Goal: Complete application form: Complete application form

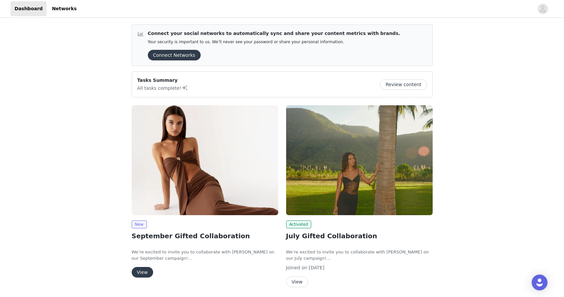
click at [145, 274] on button "View" at bounding box center [142, 272] width 21 height 11
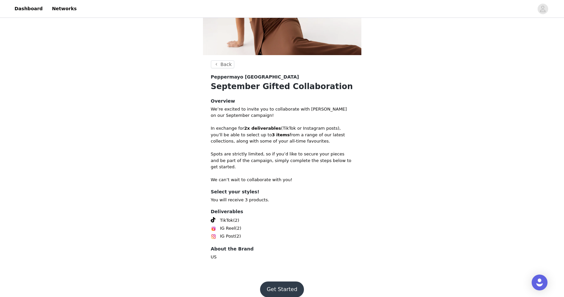
scroll to position [87, 0]
click at [279, 282] on button "Get Started" at bounding box center [282, 290] width 44 height 16
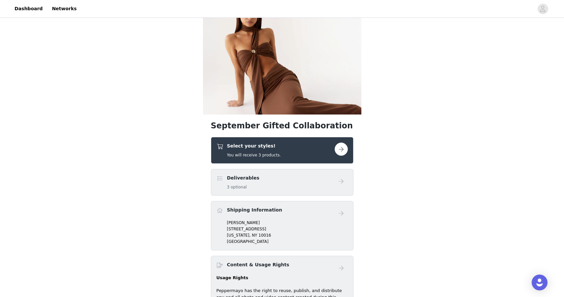
scroll to position [75, 0]
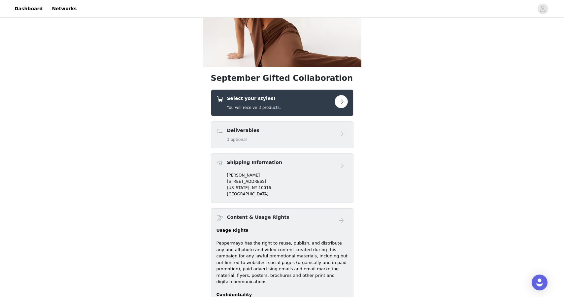
click at [342, 100] on button "button" at bounding box center [340, 101] width 13 height 13
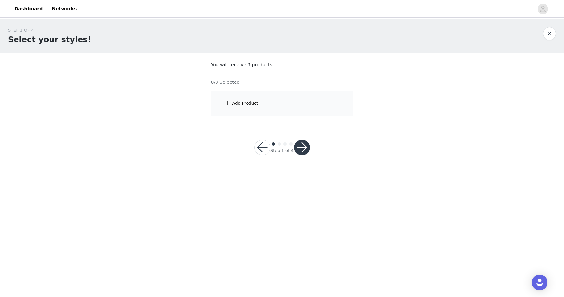
click at [269, 111] on div "Add Product" at bounding box center [282, 103] width 142 height 25
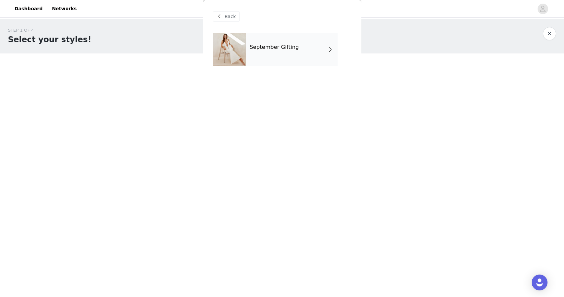
click at [301, 63] on div "September Gifting" at bounding box center [292, 49] width 92 height 33
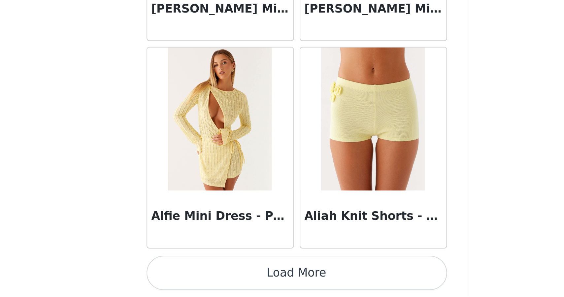
click at [213, 278] on button "Load More" at bounding box center [282, 286] width 139 height 16
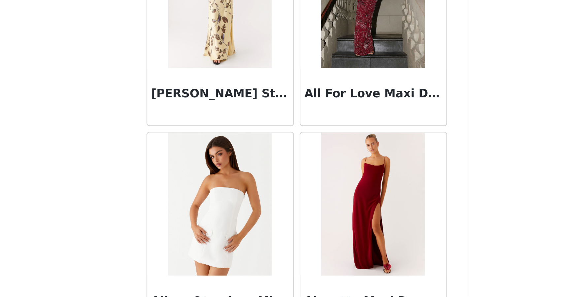
scroll to position [1300, 0]
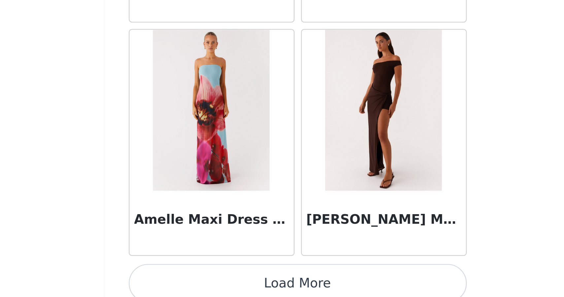
click at [213, 278] on button "Load More" at bounding box center [282, 286] width 139 height 16
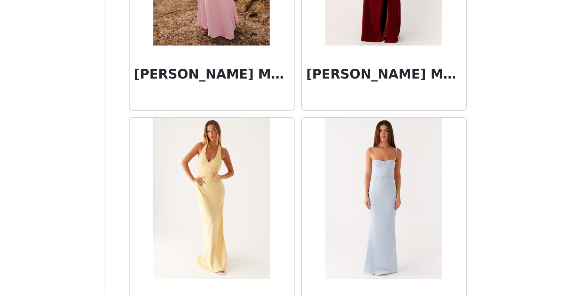
scroll to position [2619, 0]
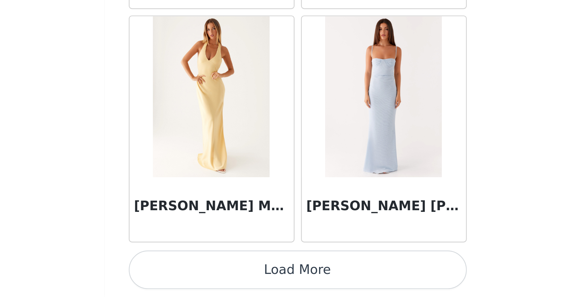
click at [213, 278] on button "Load More" at bounding box center [282, 286] width 139 height 16
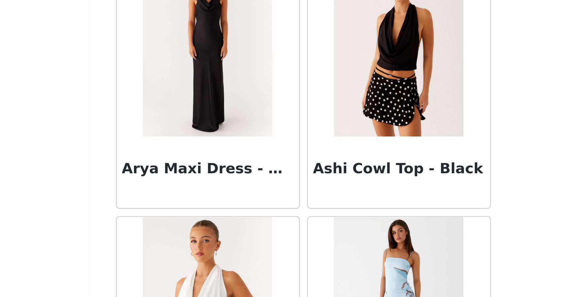
scroll to position [2963, 0]
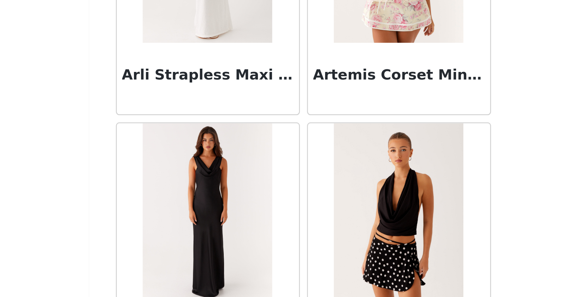
click at [293, 227] on img at bounding box center [317, 260] width 48 height 66
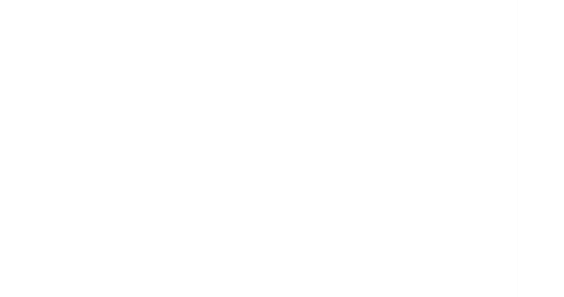
scroll to position [0, 0]
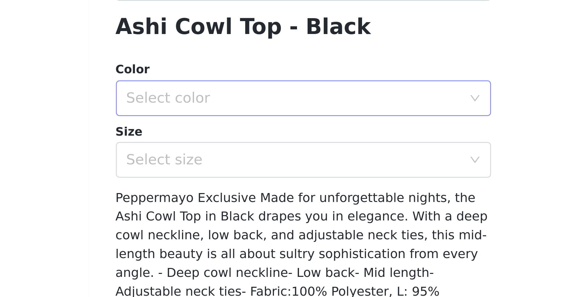
click at [217, 214] on div "Select color" at bounding box center [278, 217] width 123 height 7
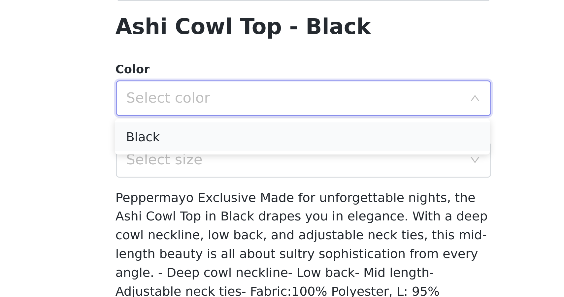
click at [212, 226] on li "Black" at bounding box center [281, 231] width 139 height 11
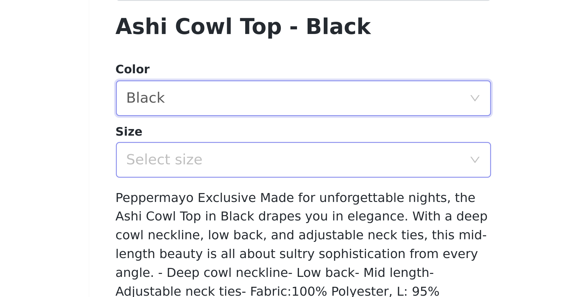
click at [217, 237] on div "Select size" at bounding box center [278, 240] width 123 height 7
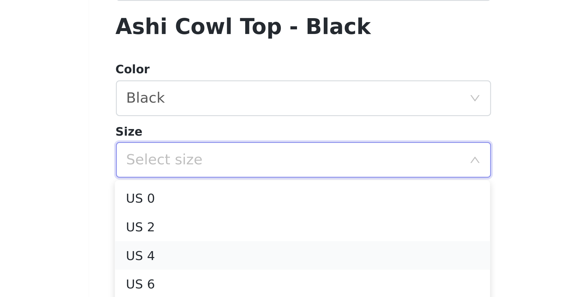
click at [212, 270] on li "US 4" at bounding box center [281, 275] width 139 height 11
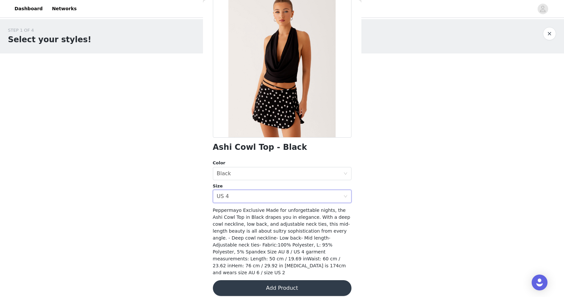
scroll to position [44, 0]
click at [253, 280] on button "Add Product" at bounding box center [282, 288] width 139 height 16
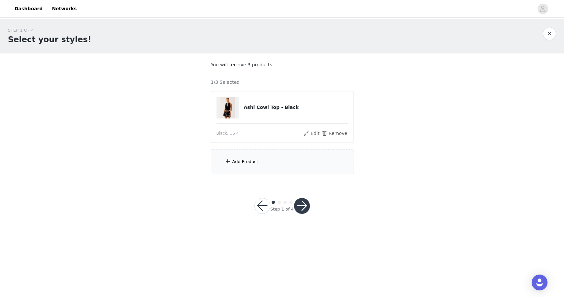
click at [257, 160] on div "Add Product" at bounding box center [245, 161] width 26 height 7
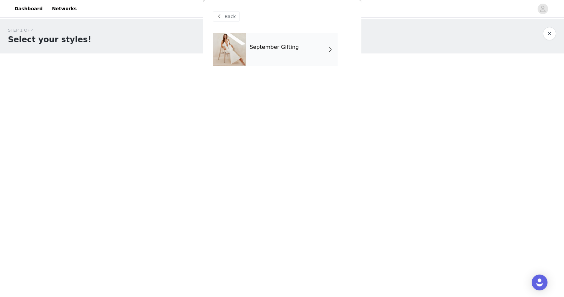
click at [313, 47] on div "September Gifting" at bounding box center [292, 49] width 92 height 33
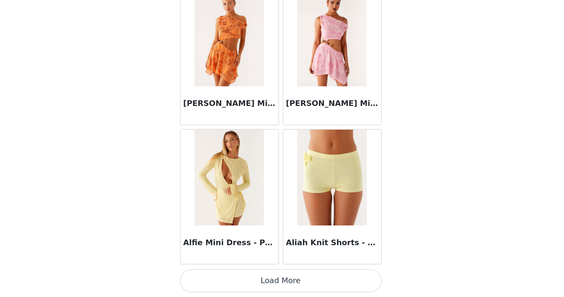
scroll to position [0, 0]
click at [213, 278] on button "Load More" at bounding box center [282, 286] width 139 height 16
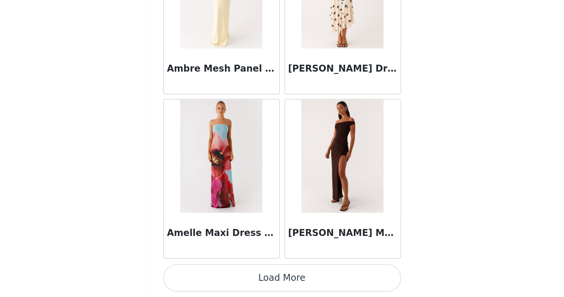
click at [213, 278] on button "Load More" at bounding box center [282, 286] width 139 height 16
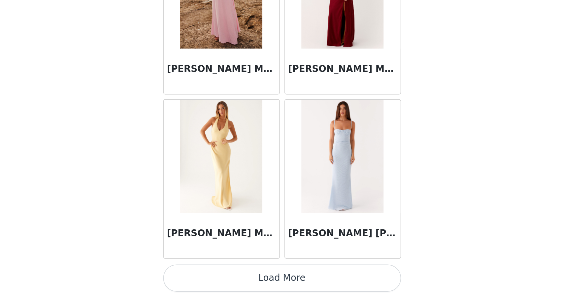
click at [213, 278] on button "Load More" at bounding box center [282, 286] width 139 height 16
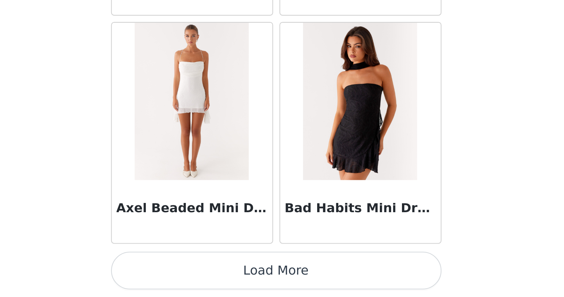
click at [213, 278] on button "Load More" at bounding box center [282, 286] width 139 height 16
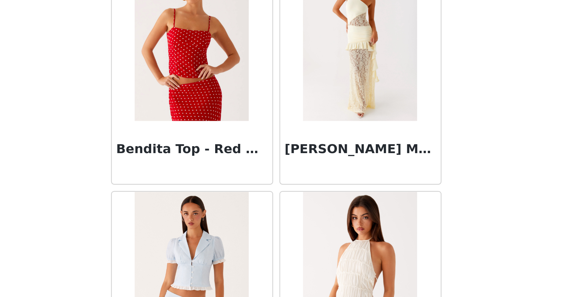
scroll to position [4375, 0]
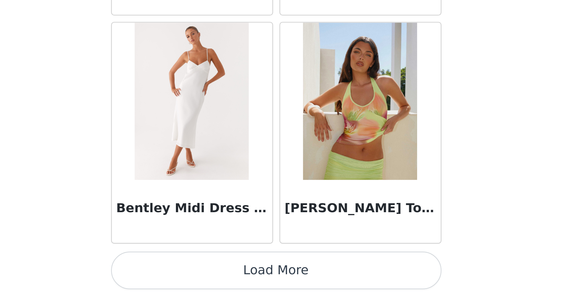
click at [213, 278] on button "Load More" at bounding box center [282, 286] width 139 height 16
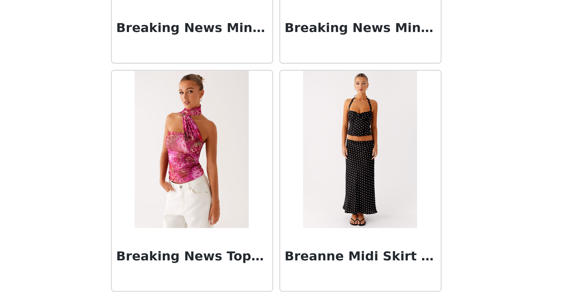
scroll to position [5484, 0]
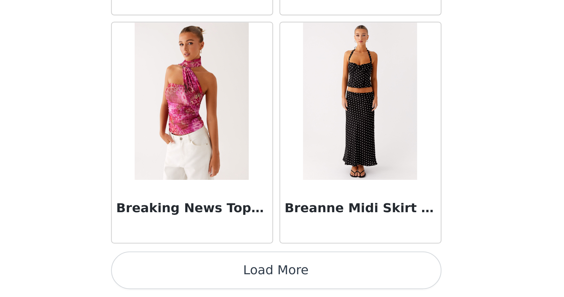
click at [213, 278] on button "Load More" at bounding box center [282, 286] width 139 height 16
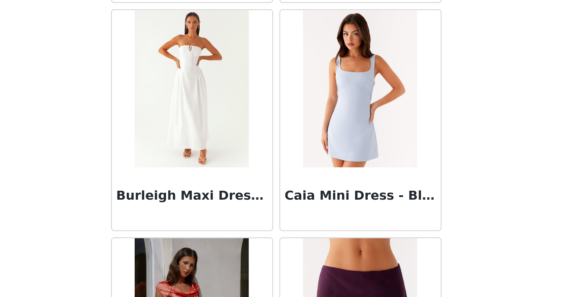
scroll to position [6178, 0]
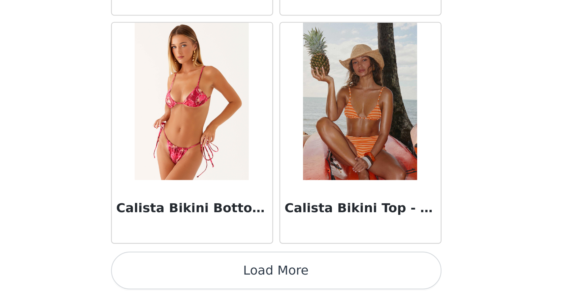
click at [213, 278] on button "Load More" at bounding box center [282, 286] width 139 height 16
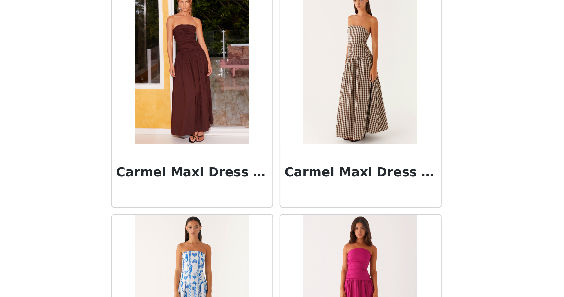
scroll to position [7125, 0]
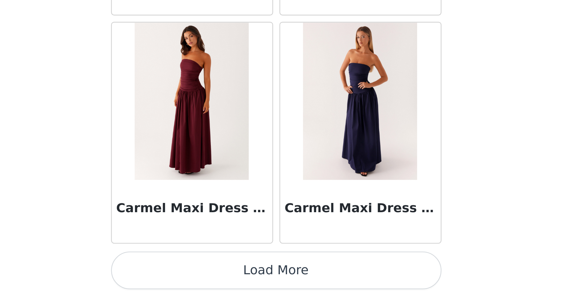
click at [213, 278] on button "Load More" at bounding box center [282, 286] width 139 height 16
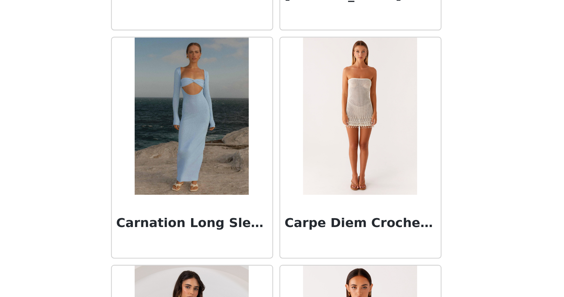
scroll to position [8052, 0]
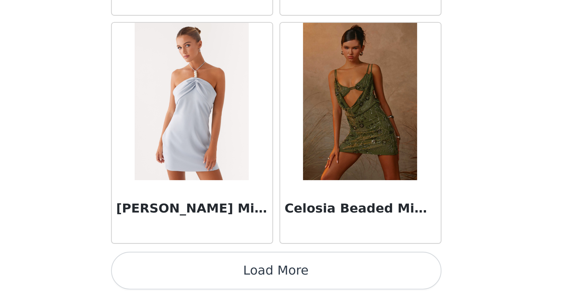
click at [213, 278] on button "Load More" at bounding box center [282, 286] width 139 height 16
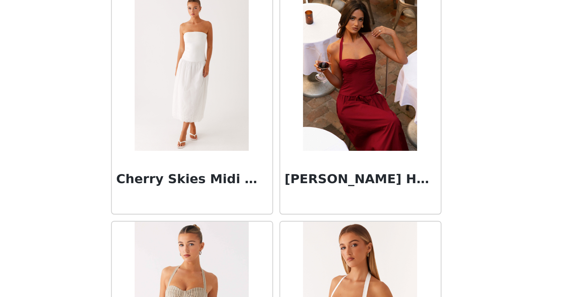
scroll to position [8947, 0]
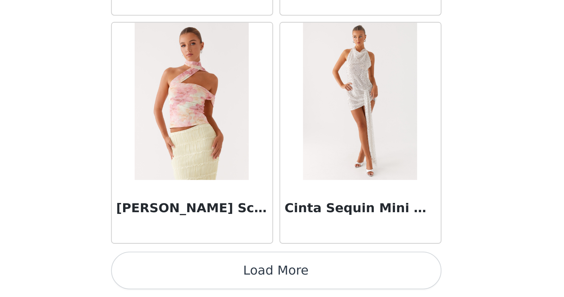
click at [213, 278] on button "Load More" at bounding box center [282, 286] width 139 height 16
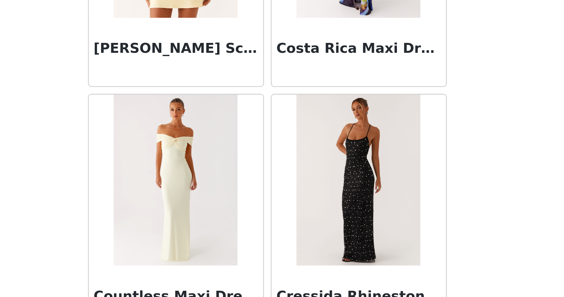
scroll to position [10246, 0]
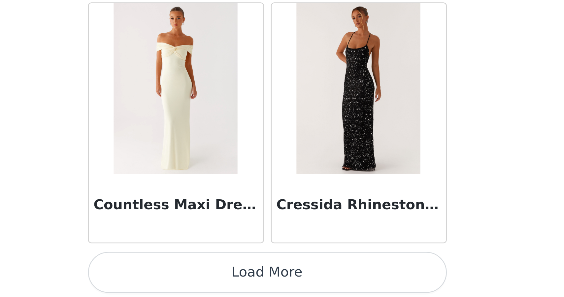
click at [213, 278] on button "Load More" at bounding box center [282, 286] width 139 height 16
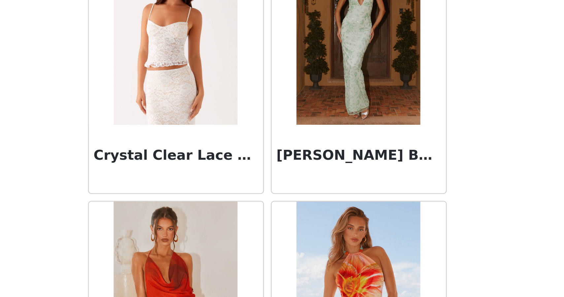
scroll to position [10475, 0]
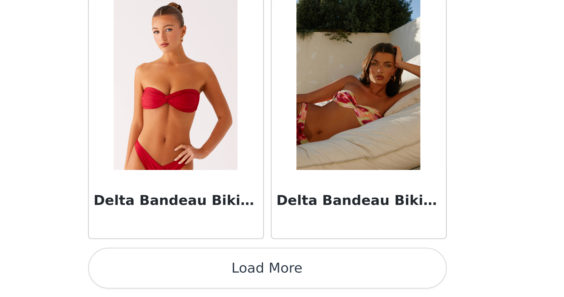
click at [213, 278] on button "Load More" at bounding box center [282, 286] width 139 height 16
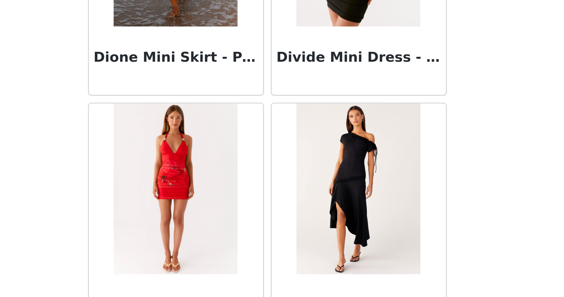
scroll to position [12184, 0]
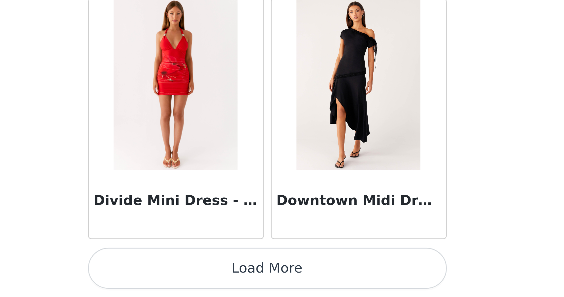
click at [213, 278] on button "Load More" at bounding box center [282, 286] width 139 height 16
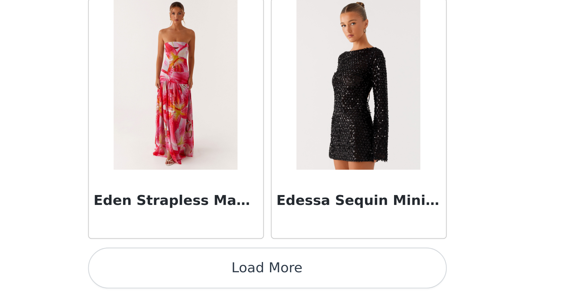
scroll to position [0, 0]
click at [213, 278] on button "Load More" at bounding box center [282, 286] width 139 height 16
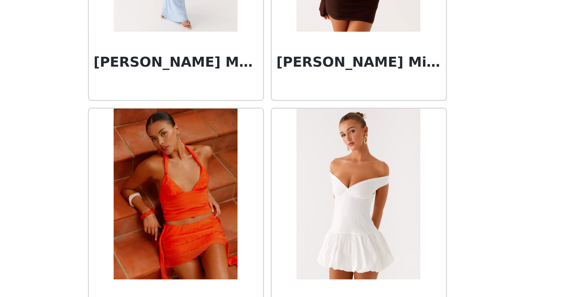
scroll to position [14103, 0]
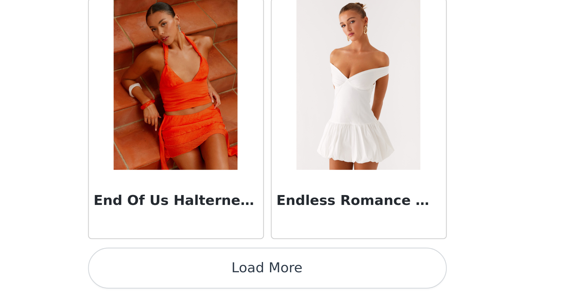
click at [213, 278] on button "Load More" at bounding box center [282, 286] width 139 height 16
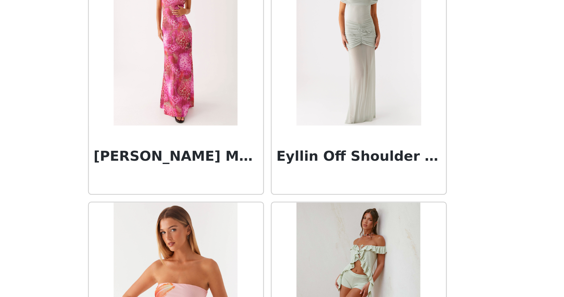
scroll to position [14958, 0]
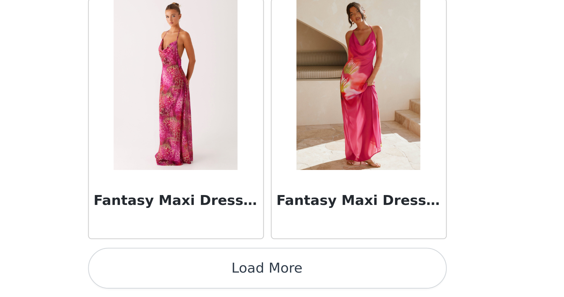
click at [213, 278] on button "Load More" at bounding box center [282, 286] width 139 height 16
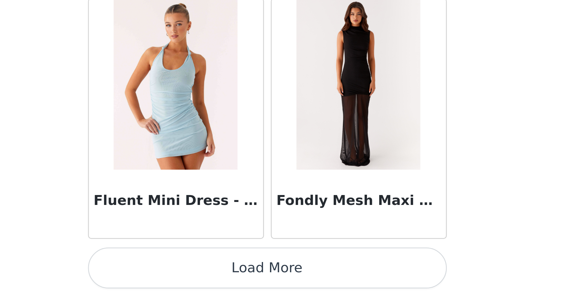
scroll to position [0, 0]
click at [213, 278] on button "Load More" at bounding box center [282, 286] width 139 height 16
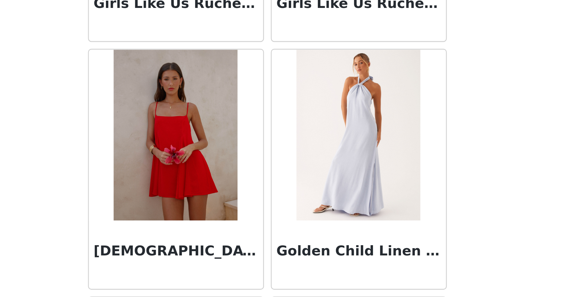
scroll to position [16767, 0]
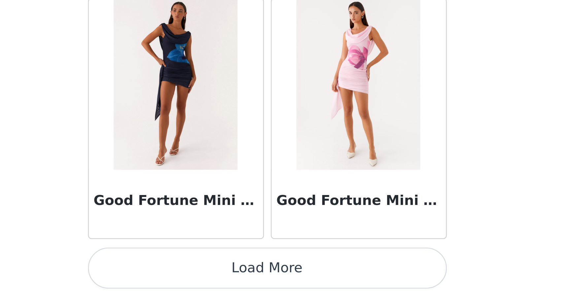
click at [213, 278] on button "Load More" at bounding box center [282, 286] width 139 height 16
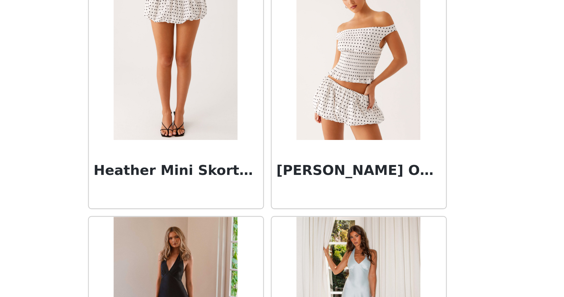
scroll to position [17929, 0]
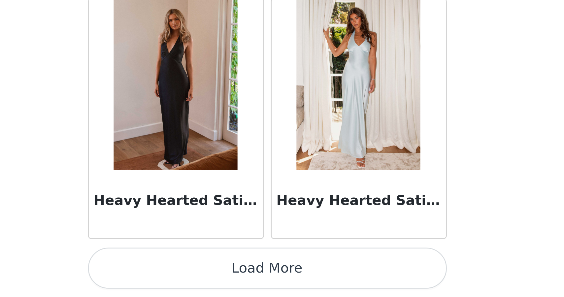
click at [213, 278] on button "Load More" at bounding box center [282, 286] width 139 height 16
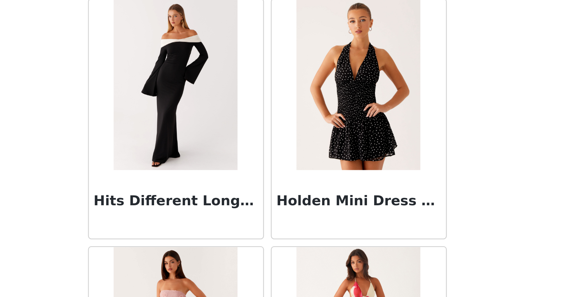
scroll to position [18408, 0]
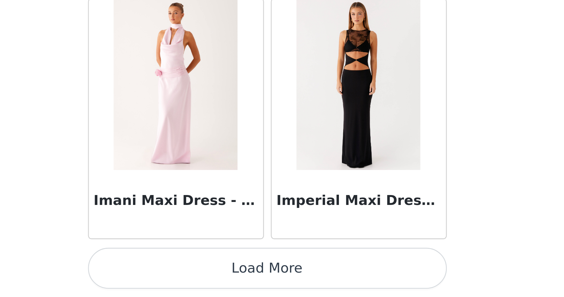
click at [213, 278] on button "Load More" at bounding box center [282, 286] width 139 height 16
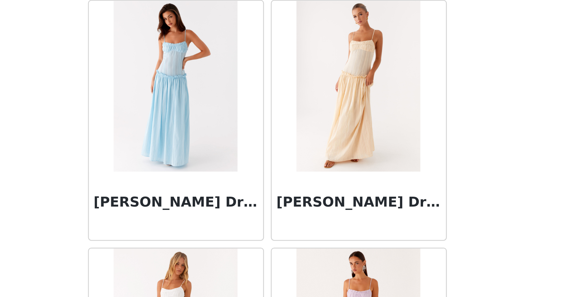
scroll to position [19648, 0]
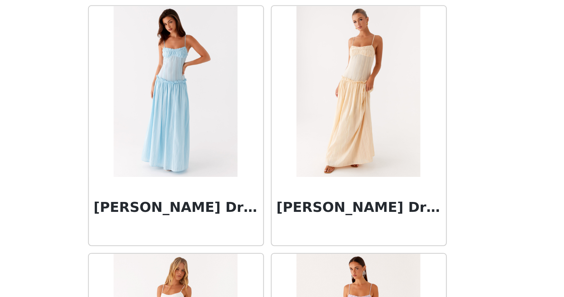
click at [293, 184] on img at bounding box center [317, 217] width 48 height 66
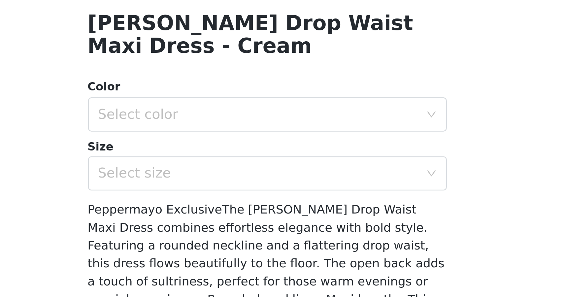
scroll to position [0, 0]
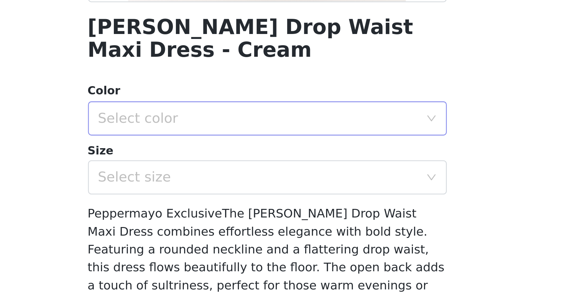
click at [217, 223] on div "Select color" at bounding box center [278, 226] width 123 height 7
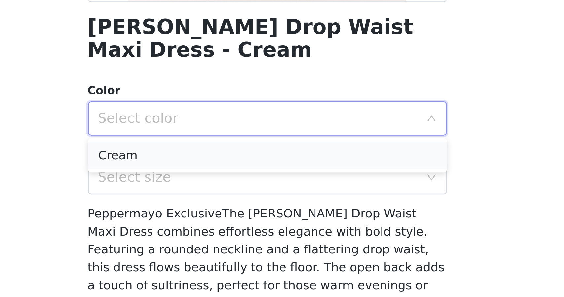
click at [213, 235] on li "Cream" at bounding box center [282, 240] width 139 height 11
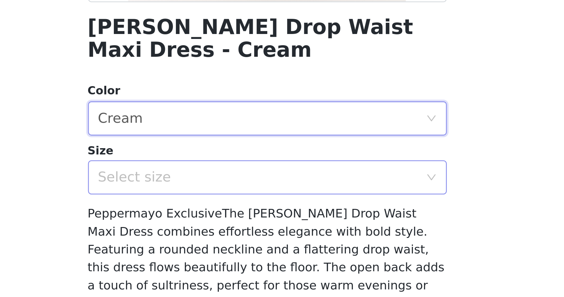
click at [217, 246] on div "Select size" at bounding box center [278, 249] width 123 height 7
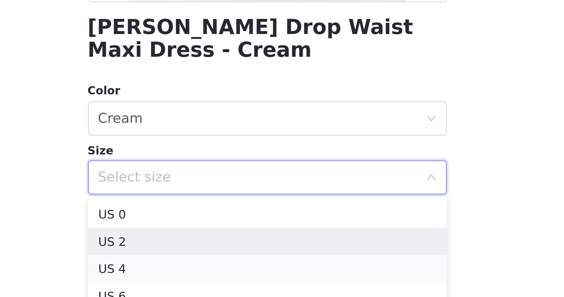
scroll to position [42, 0]
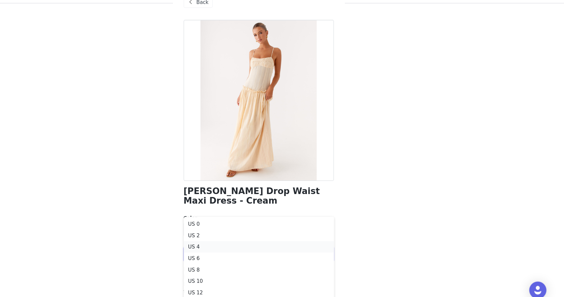
click at [213, 237] on li "US 4" at bounding box center [282, 242] width 139 height 11
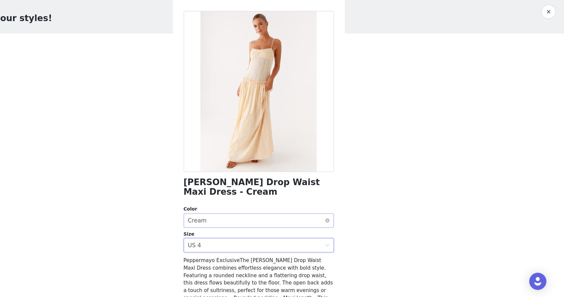
scroll to position [71, 0]
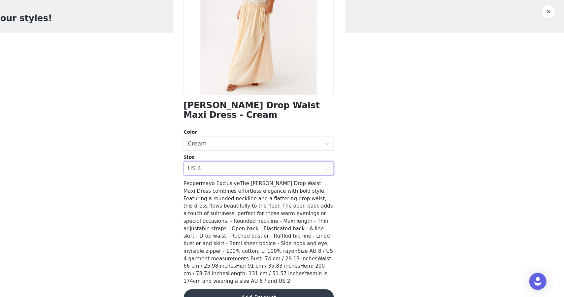
click at [220, 290] on button "Add Product" at bounding box center [282, 298] width 139 height 16
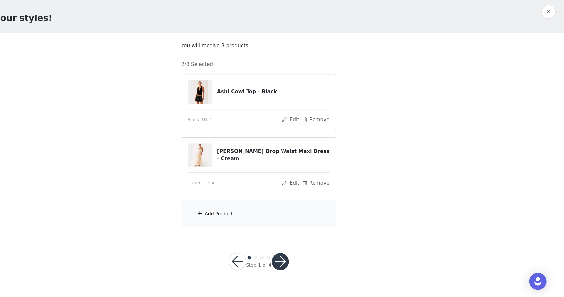
click at [229, 208] on div "Add Product" at bounding box center [282, 220] width 142 height 25
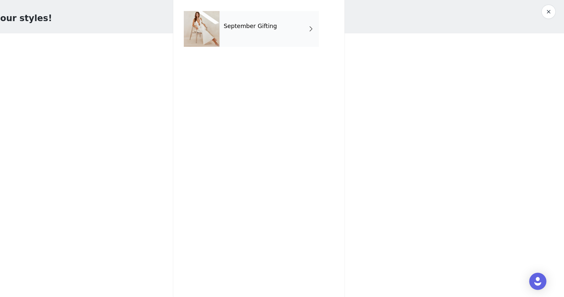
click at [246, 39] on div "September Gifting" at bounding box center [292, 49] width 92 height 33
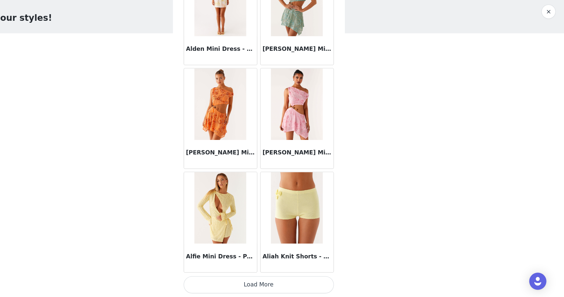
scroll to position [0, 0]
click at [225, 278] on button "Load More" at bounding box center [282, 286] width 139 height 16
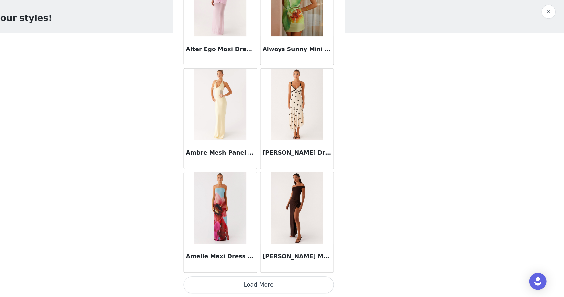
click at [223, 278] on button "Load More" at bounding box center [282, 286] width 139 height 16
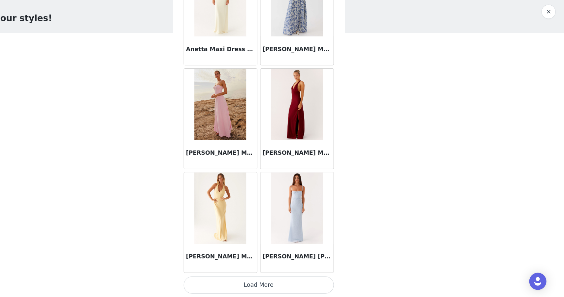
click at [223, 278] on button "Load More" at bounding box center [282, 286] width 139 height 16
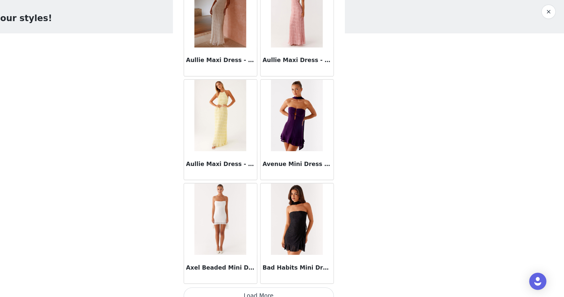
scroll to position [3579, 0]
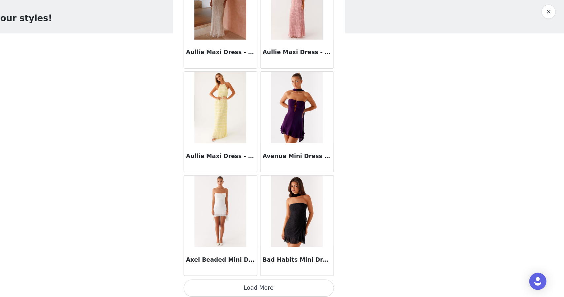
click at [215, 281] on button "Load More" at bounding box center [282, 289] width 139 height 16
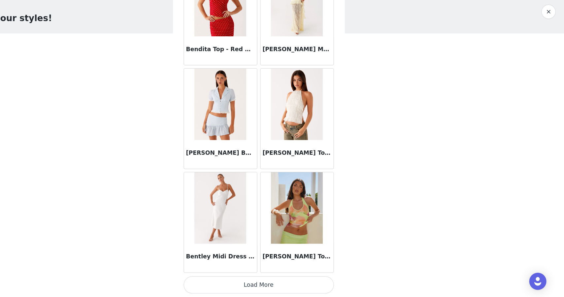
click at [219, 278] on button "Load More" at bounding box center [282, 286] width 139 height 16
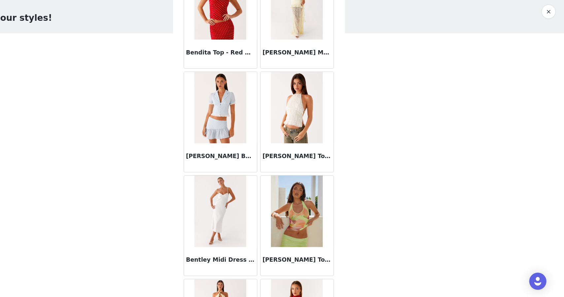
scroll to position [0, 0]
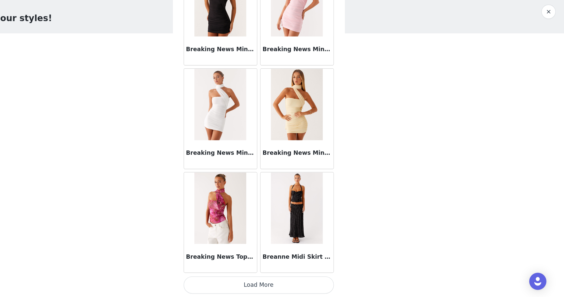
click at [217, 278] on button "Load More" at bounding box center [282, 286] width 139 height 16
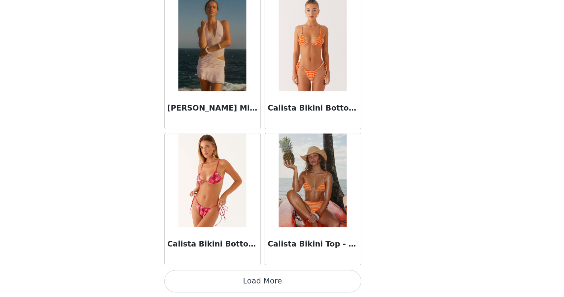
click at [213, 278] on button "Load More" at bounding box center [282, 286] width 139 height 16
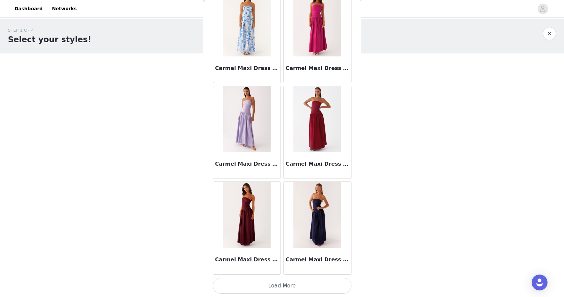
click at [239, 281] on button "Load More" at bounding box center [282, 286] width 139 height 16
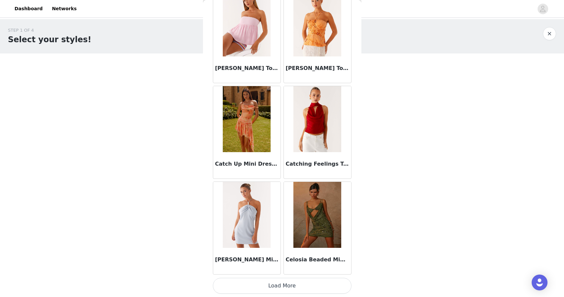
click at [253, 281] on button "Load More" at bounding box center [282, 286] width 139 height 16
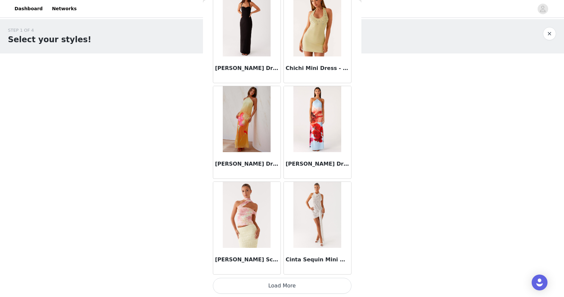
click at [279, 286] on button "Load More" at bounding box center [282, 286] width 139 height 16
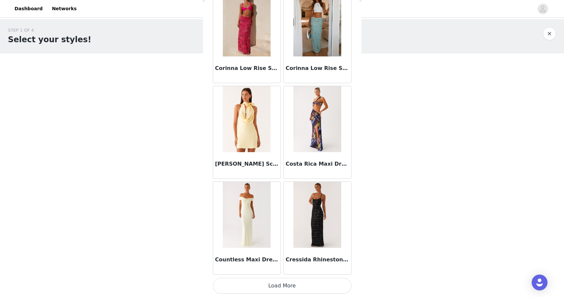
click at [273, 289] on button "Load More" at bounding box center [282, 286] width 139 height 16
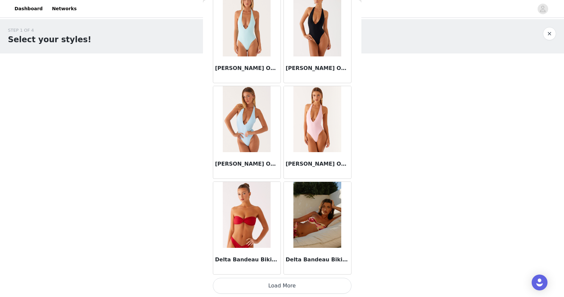
click at [280, 281] on button "Load More" at bounding box center [282, 286] width 139 height 16
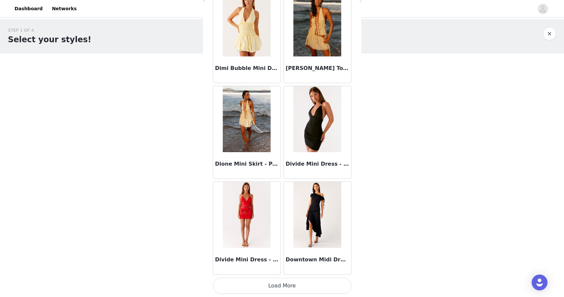
click at [262, 283] on button "Load More" at bounding box center [282, 286] width 139 height 16
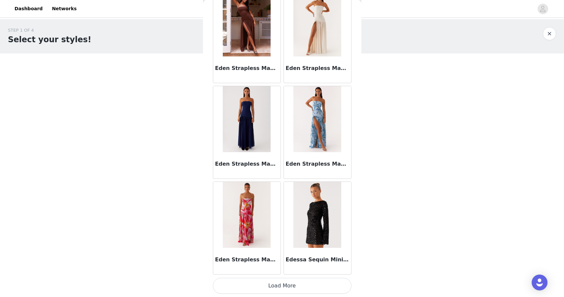
click at [264, 284] on button "Load More" at bounding box center [282, 286] width 139 height 16
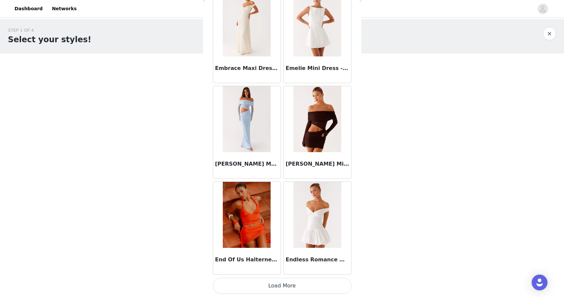
click at [277, 275] on div "End Of Us Halterneck Top - Orange" at bounding box center [246, 228] width 71 height 96
click at [278, 289] on button "Load More" at bounding box center [282, 286] width 139 height 16
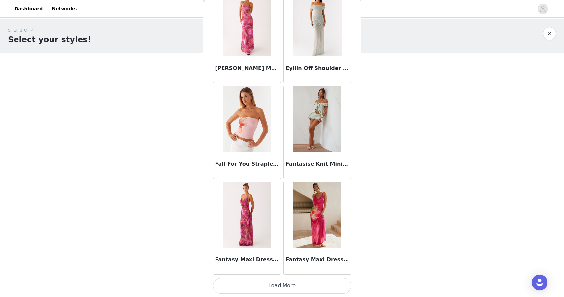
click at [277, 287] on button "Load More" at bounding box center [282, 286] width 139 height 16
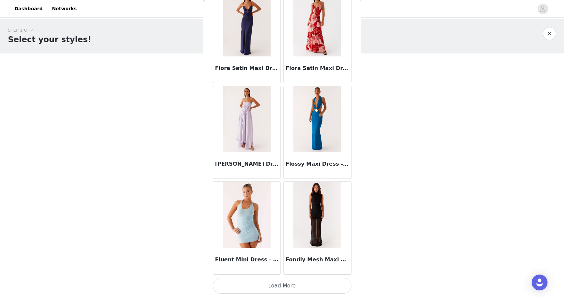
click at [285, 282] on button "Load More" at bounding box center [282, 286] width 139 height 16
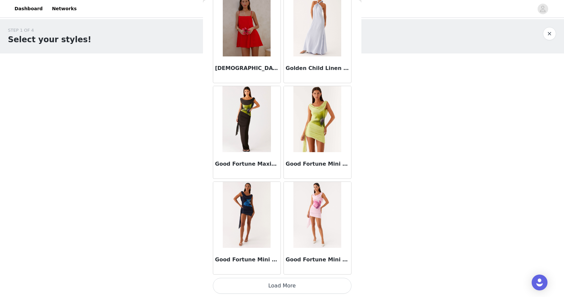
click at [287, 282] on button "Load More" at bounding box center [282, 286] width 139 height 16
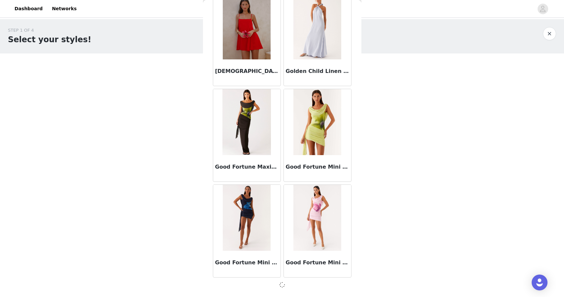
scroll to position [16970, 0]
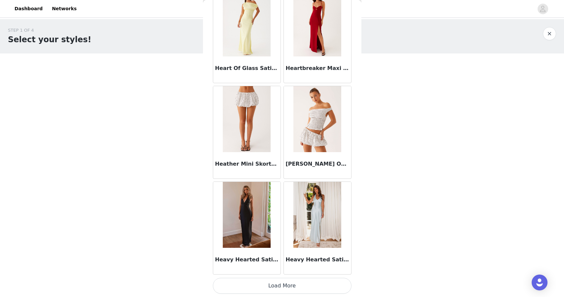
click at [281, 284] on button "Load More" at bounding box center [282, 286] width 139 height 16
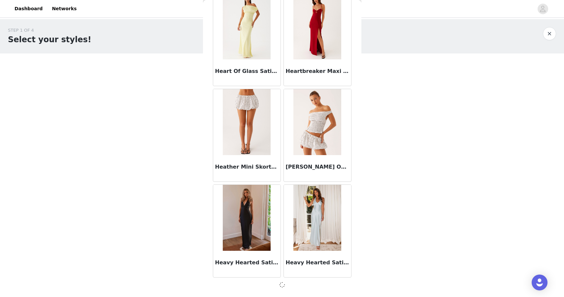
scroll to position [17926, 0]
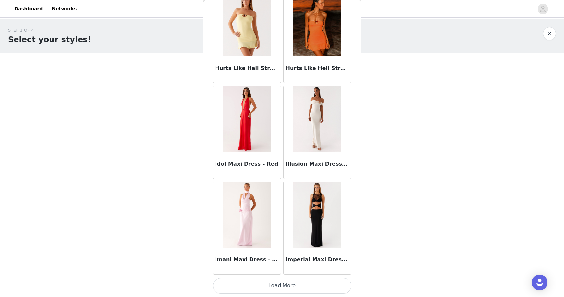
click at [271, 284] on button "Load More" at bounding box center [282, 286] width 139 height 16
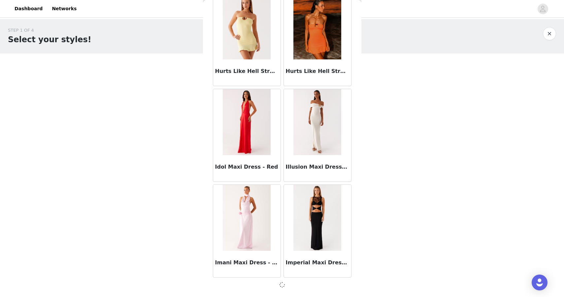
scroll to position [18883, 0]
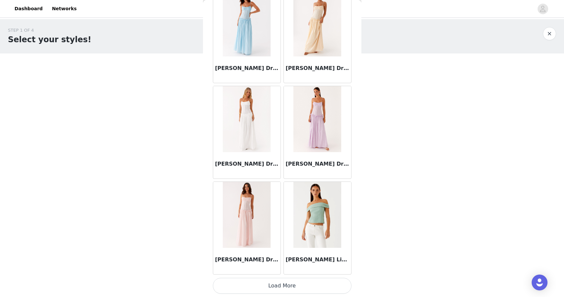
click at [276, 285] on button "Load More" at bounding box center [282, 286] width 139 height 16
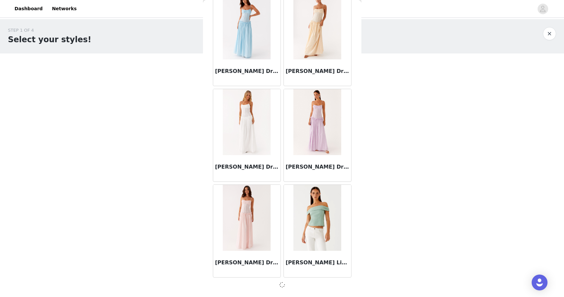
scroll to position [19839, 0]
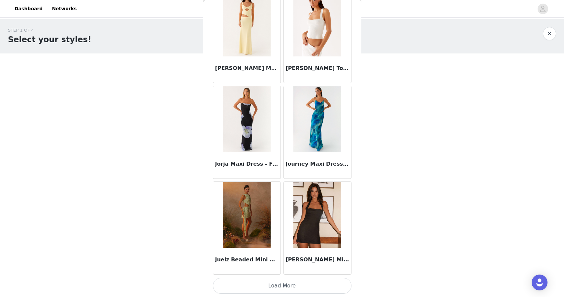
click at [281, 288] on button "Load More" at bounding box center [282, 286] width 139 height 16
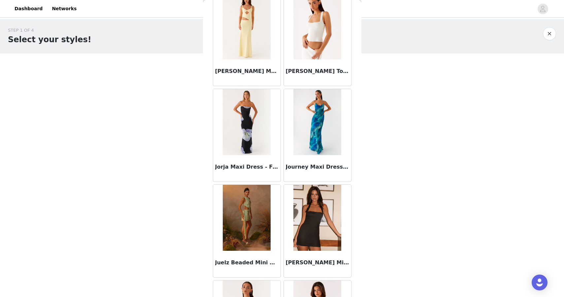
scroll to position [0, 0]
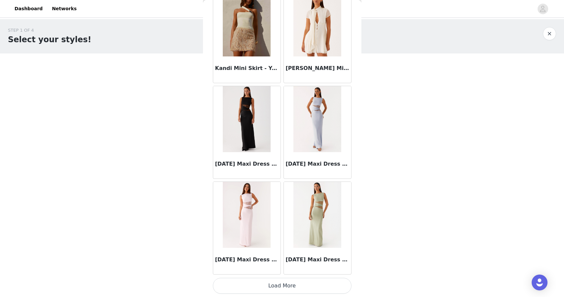
click at [274, 283] on button "Load More" at bounding box center [282, 286] width 139 height 16
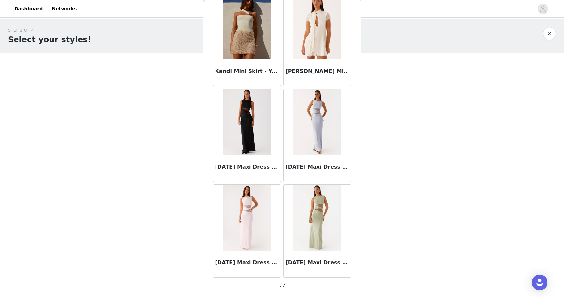
scroll to position [21752, 0]
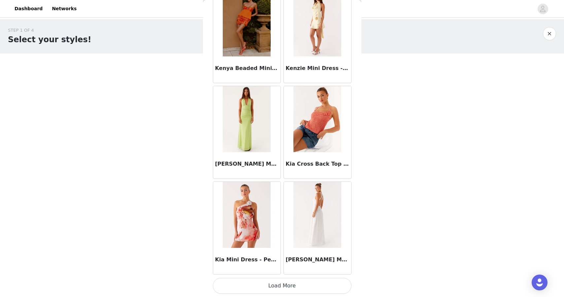
click at [282, 286] on button "Load More" at bounding box center [282, 286] width 139 height 16
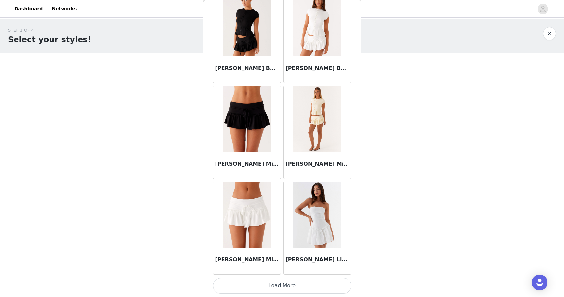
scroll to position [0, 0]
click at [279, 281] on button "Load More" at bounding box center [282, 286] width 139 height 16
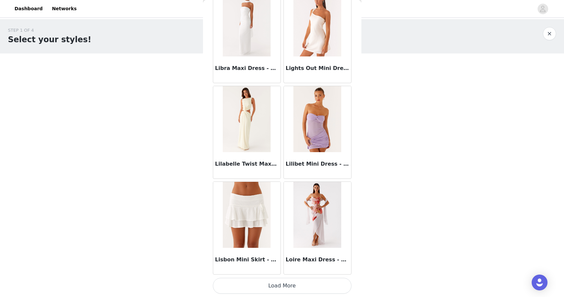
click at [281, 292] on button "Load More" at bounding box center [282, 286] width 139 height 16
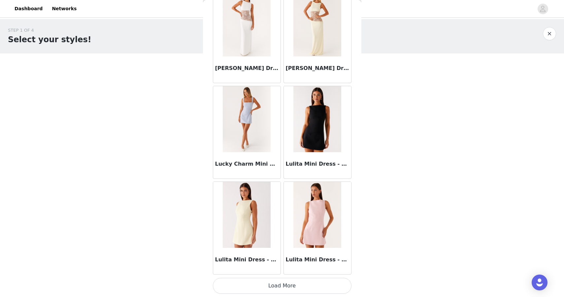
click at [279, 286] on button "Load More" at bounding box center [282, 286] width 139 height 16
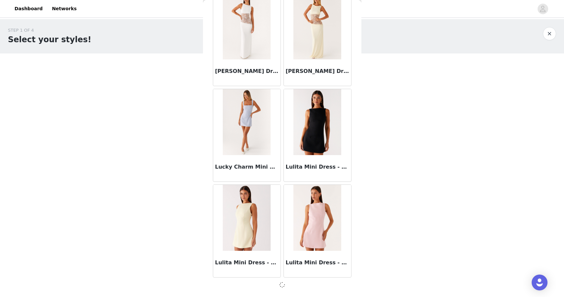
scroll to position [25578, 0]
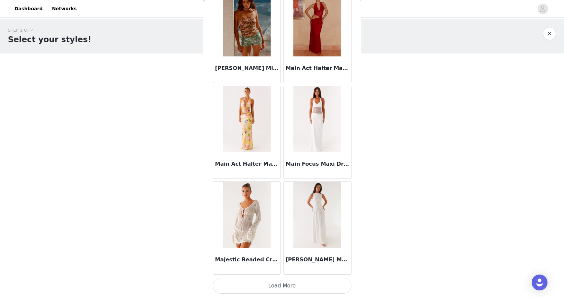
click at [266, 285] on button "Load More" at bounding box center [282, 286] width 139 height 16
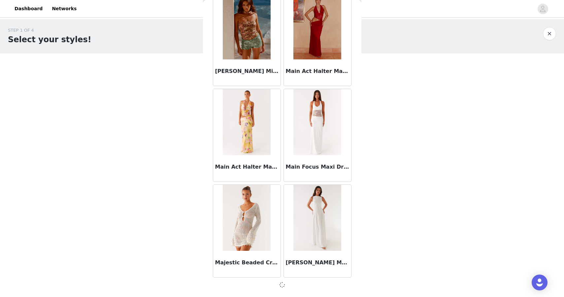
scroll to position [26535, 0]
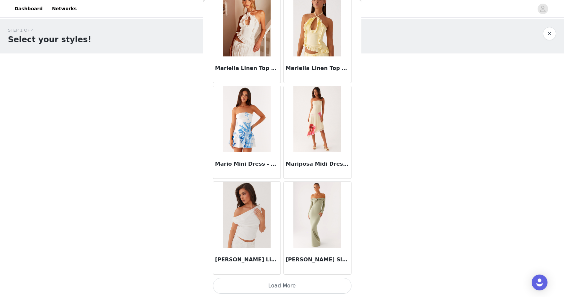
click at [269, 286] on button "Load More" at bounding box center [282, 286] width 139 height 16
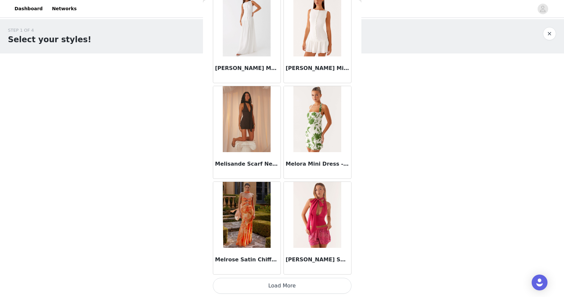
scroll to position [0, 0]
click at [272, 287] on button "Load More" at bounding box center [282, 286] width 139 height 16
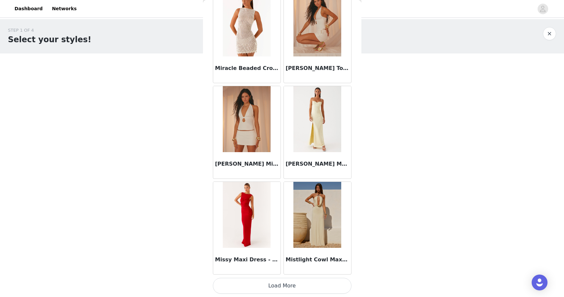
scroll to position [29407, 0]
click at [288, 274] on div "Mistlight Cowl Maxi Dress - Yellow" at bounding box center [317, 261] width 67 height 26
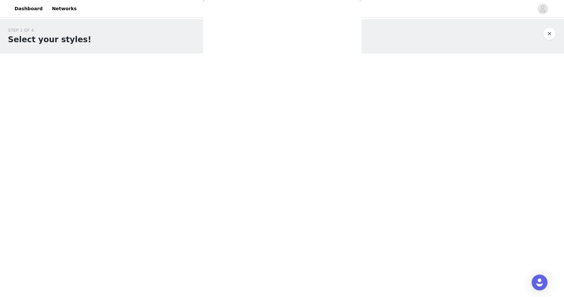
scroll to position [0, 0]
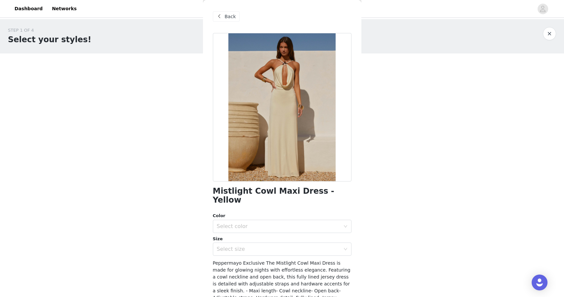
click at [220, 18] on span at bounding box center [219, 17] width 8 height 8
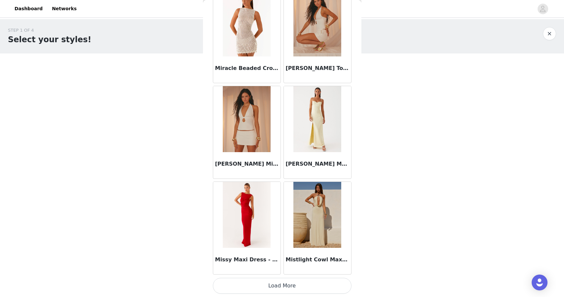
click at [275, 283] on button "Load More" at bounding box center [282, 286] width 139 height 16
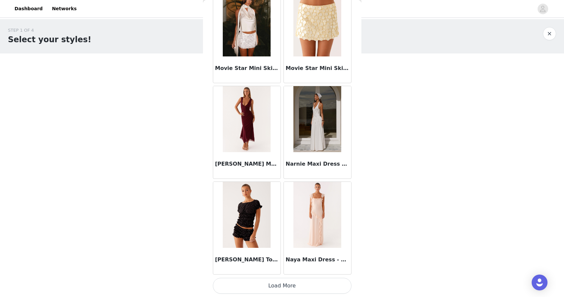
click at [275, 285] on button "Load More" at bounding box center [282, 286] width 139 height 16
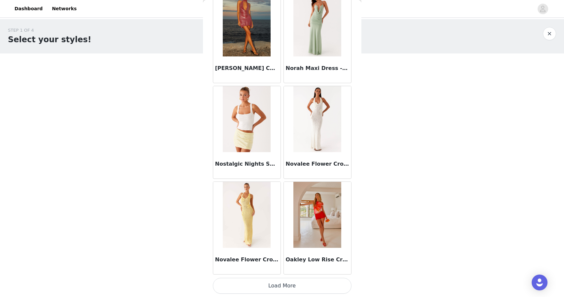
click at [272, 283] on button "Load More" at bounding box center [282, 286] width 139 height 16
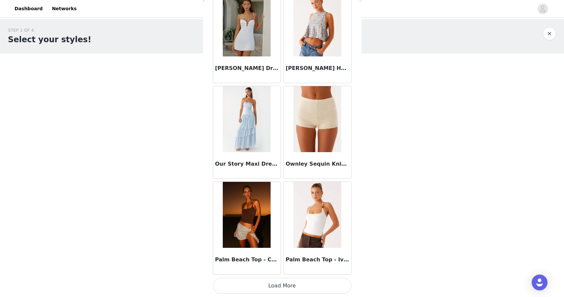
click at [268, 283] on button "Load More" at bounding box center [282, 286] width 139 height 16
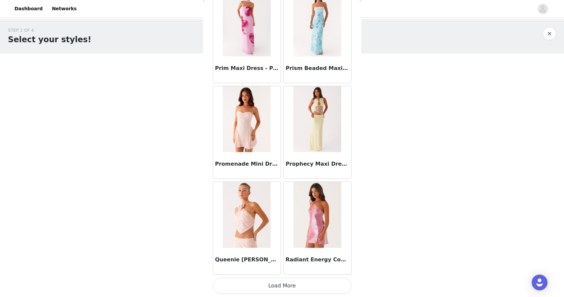
click at [272, 285] on button "Load More" at bounding box center [282, 286] width 139 height 16
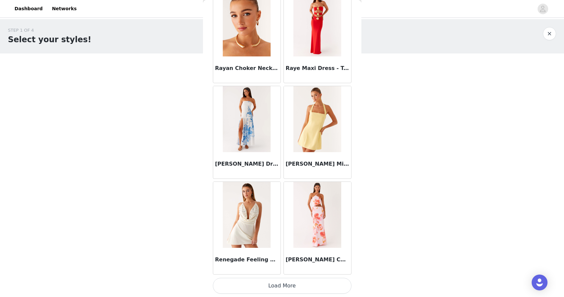
click at [273, 284] on button "Load More" at bounding box center [282, 286] width 139 height 16
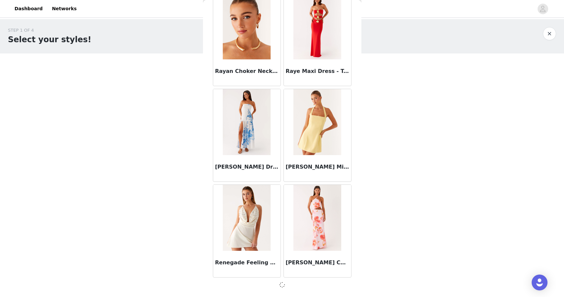
scroll to position [34187, 0]
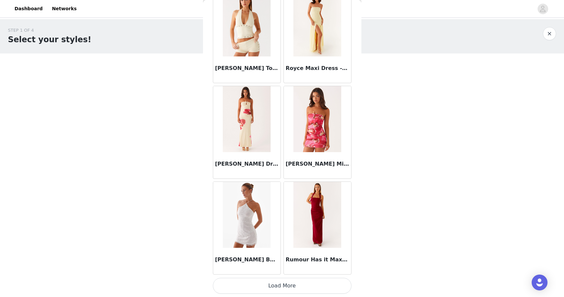
click at [267, 292] on button "Load More" at bounding box center [282, 286] width 139 height 16
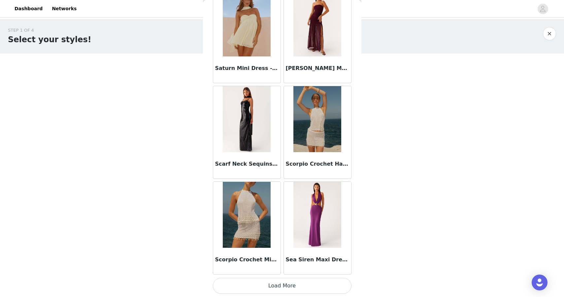
scroll to position [0, 0]
click at [273, 283] on button "Load More" at bounding box center [282, 286] width 139 height 16
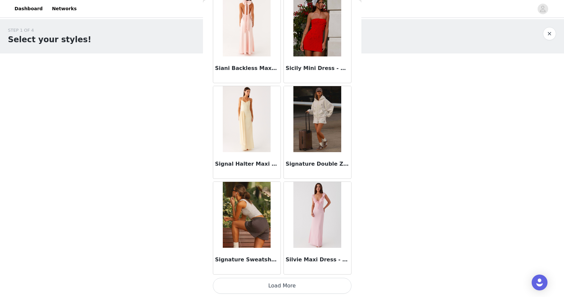
click at [279, 283] on button "Load More" at bounding box center [282, 286] width 139 height 16
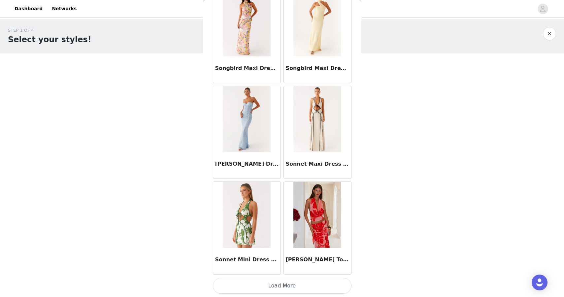
click at [269, 284] on button "Load More" at bounding box center [282, 286] width 139 height 16
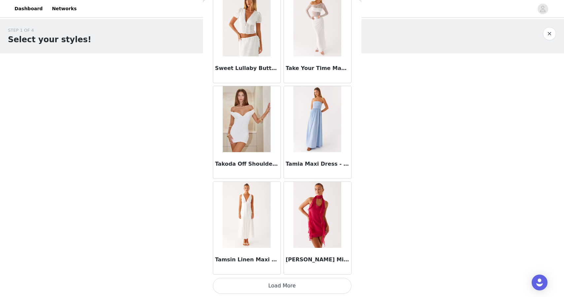
scroll to position [0, 0]
click at [275, 283] on button "Load More" at bounding box center [282, 286] width 139 height 16
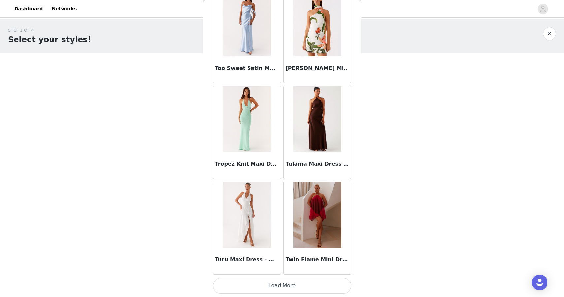
click at [267, 287] on button "Load More" at bounding box center [282, 286] width 139 height 16
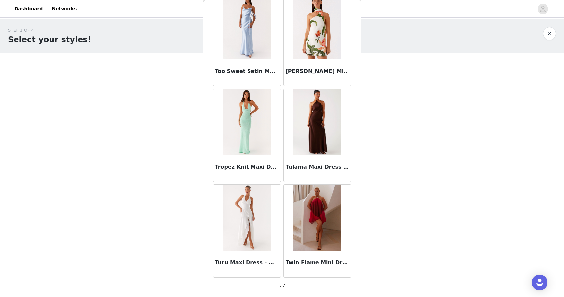
scroll to position [39926, 0]
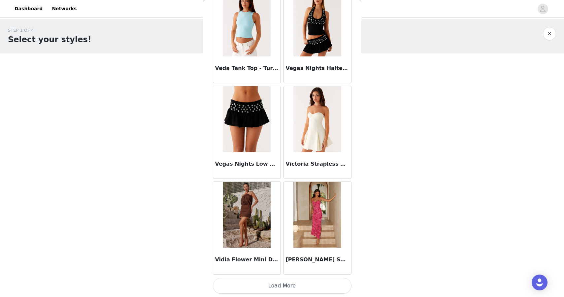
click at [265, 282] on button "Load More" at bounding box center [282, 286] width 139 height 16
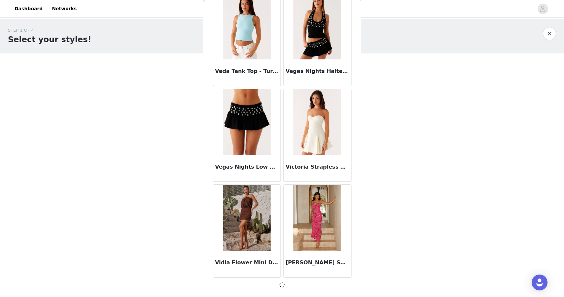
scroll to position [0, 0]
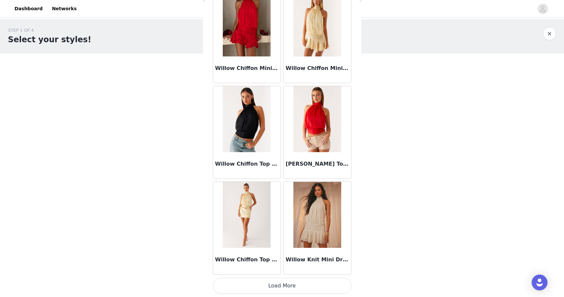
click at [271, 284] on button "Load More" at bounding box center [282, 286] width 139 height 16
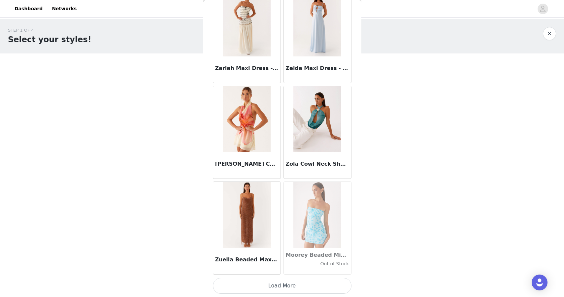
click at [266, 286] on button "Load More" at bounding box center [282, 286] width 139 height 16
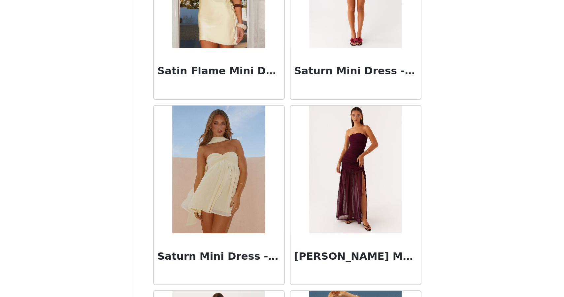
scroll to position [35977, 0]
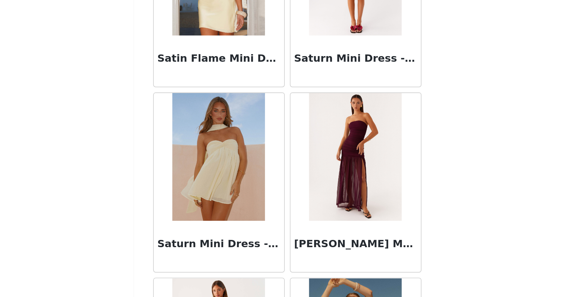
click at [213, 182] on div "Saturn Mini Dress - Yellow" at bounding box center [246, 195] width 67 height 26
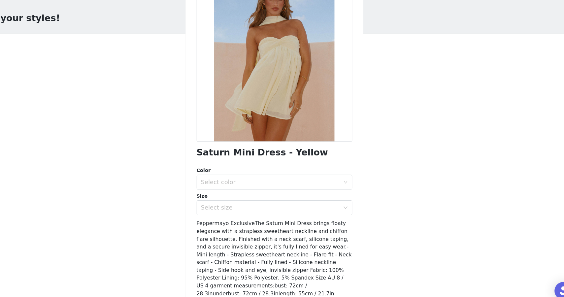
scroll to position [32, 0]
click at [228, 182] on div "Select color" at bounding box center [278, 185] width 123 height 7
click at [223, 195] on li "Yellow" at bounding box center [282, 200] width 139 height 11
click at [221, 205] on div "Select size" at bounding box center [278, 208] width 123 height 7
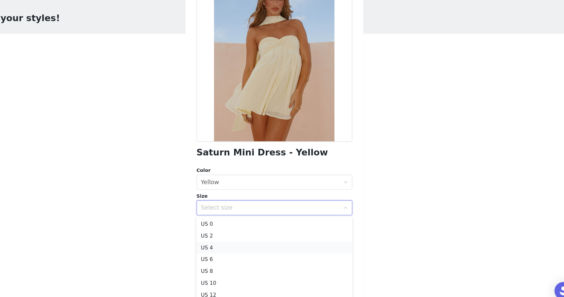
click at [213, 238] on li "US 4" at bounding box center [282, 243] width 139 height 11
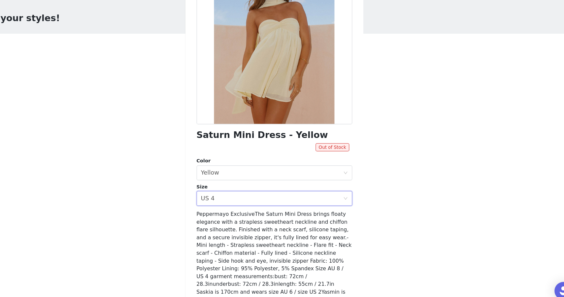
scroll to position [35, 0]
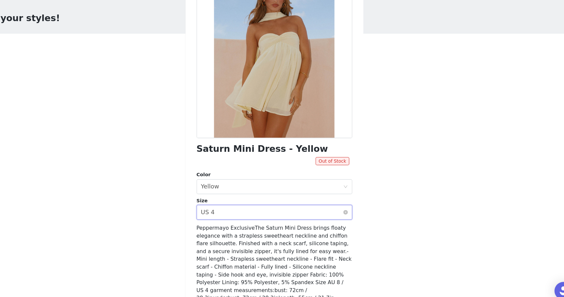
click at [217, 206] on div "Select size US 4" at bounding box center [280, 212] width 126 height 13
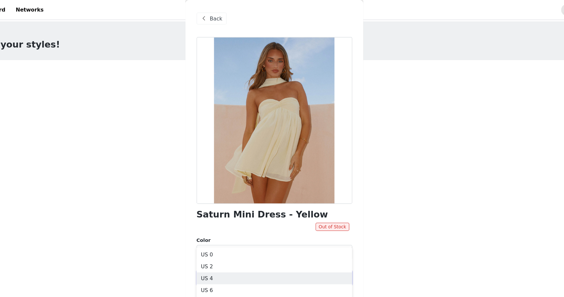
scroll to position [0, 0]
click at [225, 18] on span "Back" at bounding box center [230, 16] width 11 height 7
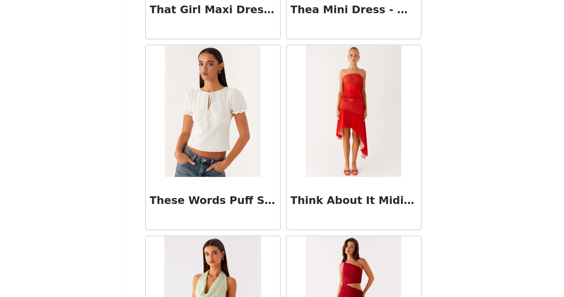
scroll to position [39542, 0]
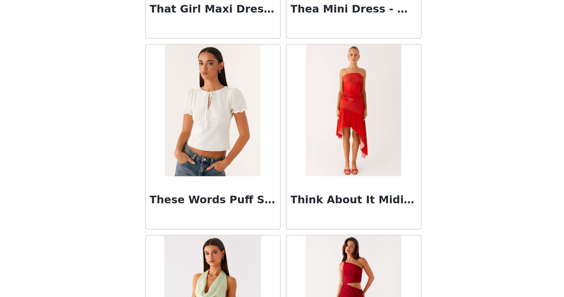
click at [223, 90] on img at bounding box center [247, 123] width 48 height 66
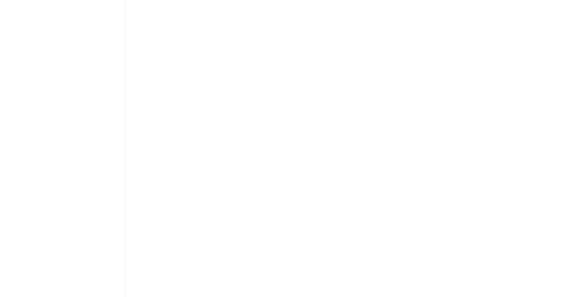
scroll to position [0, 0]
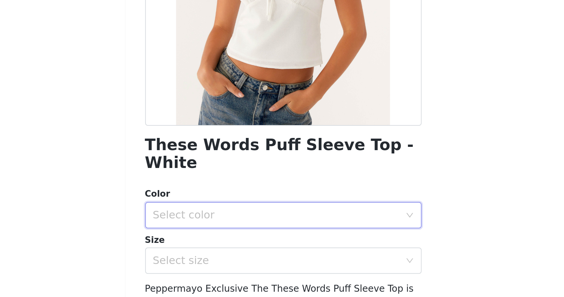
click at [217, 169] on div "Select color" at bounding box center [280, 175] width 126 height 13
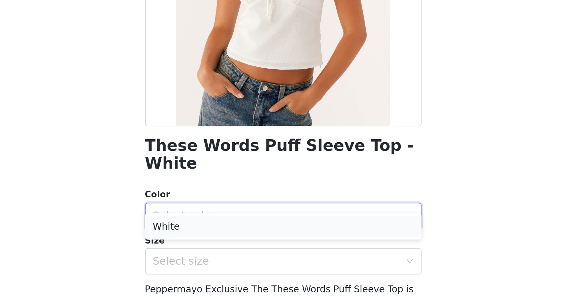
click at [213, 176] on li "White" at bounding box center [282, 181] width 139 height 11
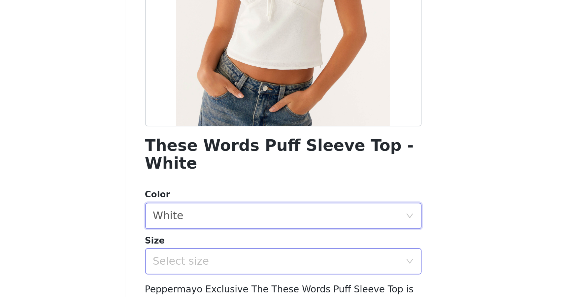
click at [217, 195] on div "Select size" at bounding box center [278, 198] width 123 height 7
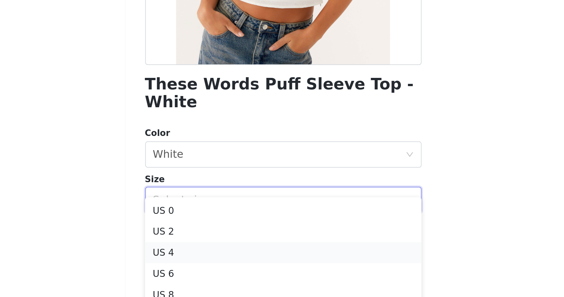
click at [213, 220] on li "US 4" at bounding box center [282, 225] width 139 height 11
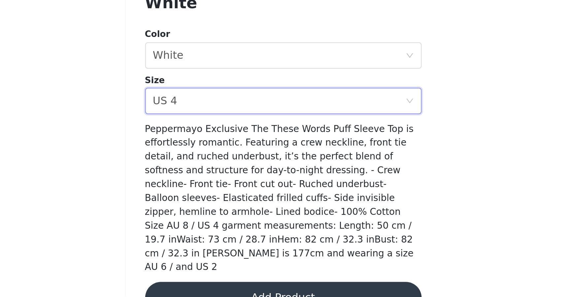
scroll to position [0, 0]
click at [213, 289] on button "Add Product" at bounding box center [282, 297] width 139 height 16
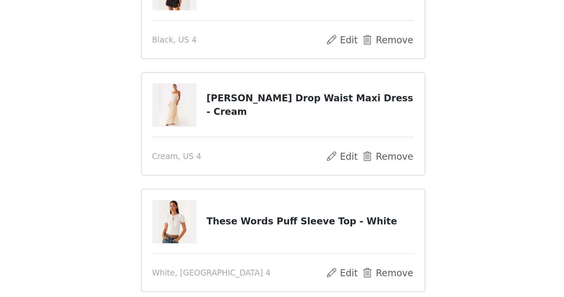
scroll to position [6, 0]
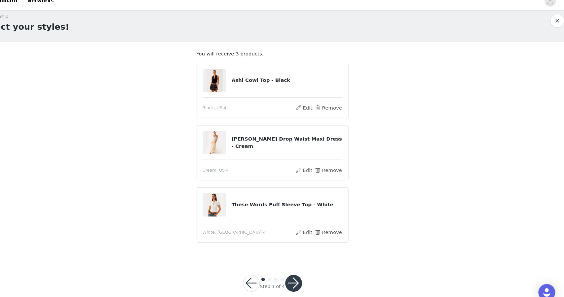
click at [294, 266] on button "button" at bounding box center [302, 274] width 16 height 16
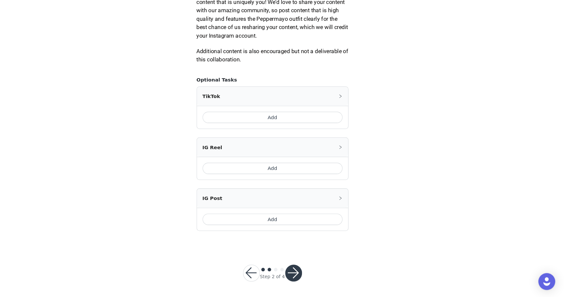
scroll to position [344, 0]
click at [260, 123] on button "Add" at bounding box center [281, 128] width 131 height 11
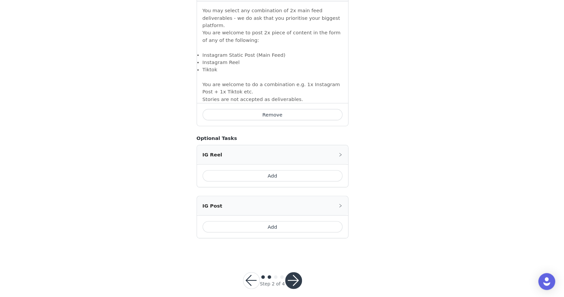
click at [294, 273] on button "button" at bounding box center [302, 281] width 16 height 16
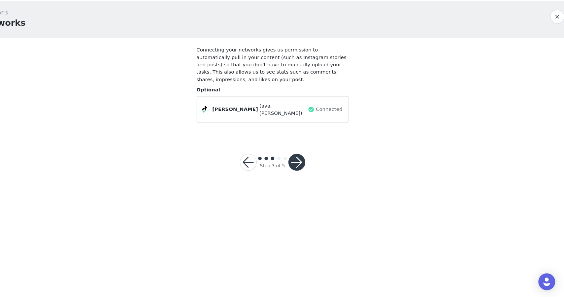
click at [297, 162] on button "button" at bounding box center [305, 170] width 16 height 16
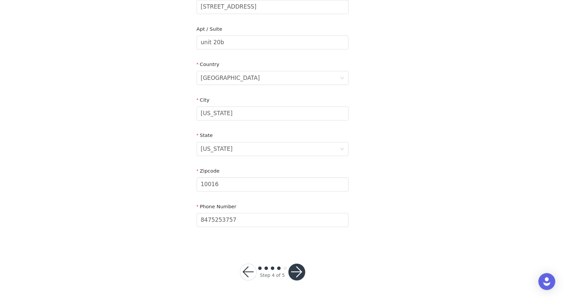
scroll to position [153, 0]
click at [297, 266] on button "button" at bounding box center [305, 274] width 16 height 16
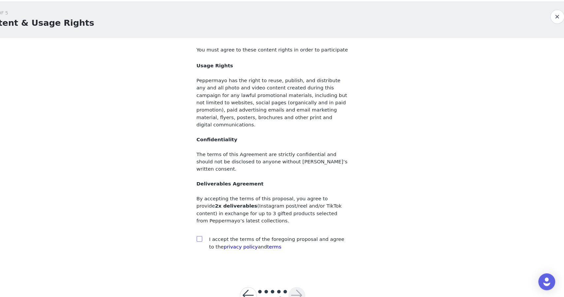
click at [211, 239] on input "checkbox" at bounding box center [213, 241] width 5 height 5
checkbox input "true"
click at [297, 287] on button "button" at bounding box center [305, 295] width 16 height 16
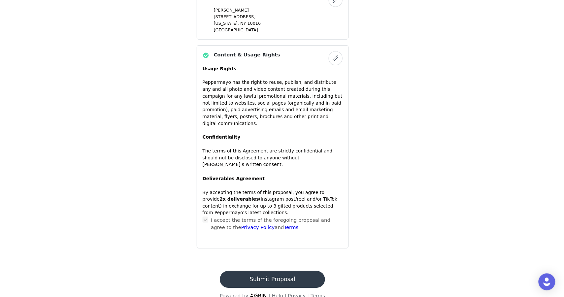
click at [254, 272] on button "Submit Proposal" at bounding box center [282, 280] width 99 height 16
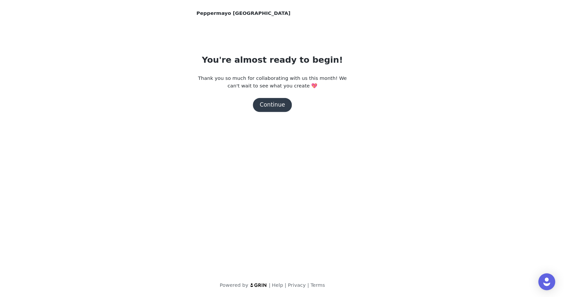
click at [264, 110] on button "Continue" at bounding box center [282, 116] width 37 height 13
